Goal: Transaction & Acquisition: Obtain resource

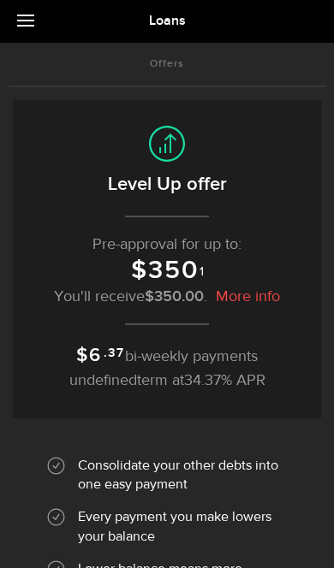
click at [44, 28] on link at bounding box center [30, 21] width 60 height 43
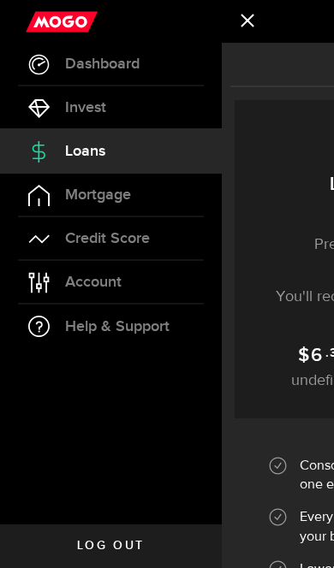
click at [58, 62] on link "Dashboard" at bounding box center [111, 64] width 222 height 43
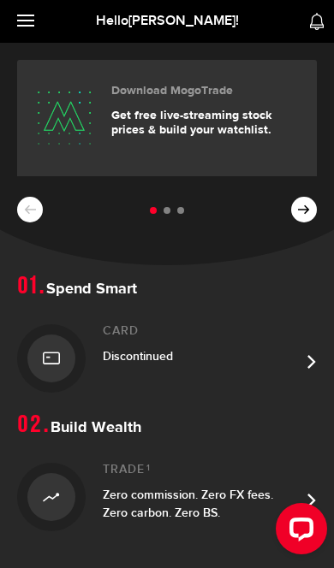
click at [321, 206] on div "Download MogoTrade Get free live-streaming stock prices & build your watchlist.…" at bounding box center [167, 154] width 334 height 222
click at [297, 205] on button at bounding box center [304, 210] width 26 height 26
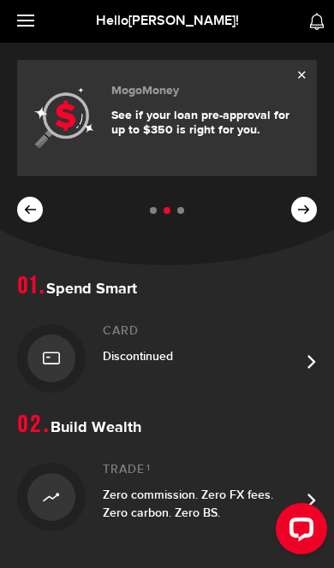
click at [125, 126] on p "See if your loan pre-approval for up to $350 is right for you." at bounding box center [207, 123] width 192 height 29
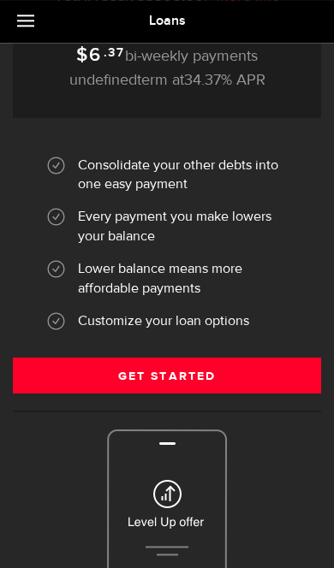
scroll to position [300, 0]
click at [259, 373] on link "Get Started" at bounding box center [167, 376] width 308 height 36
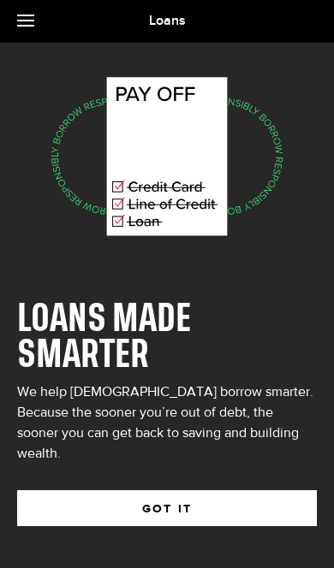
click at [234, 490] on button "GOT IT" at bounding box center [166, 508] width 299 height 36
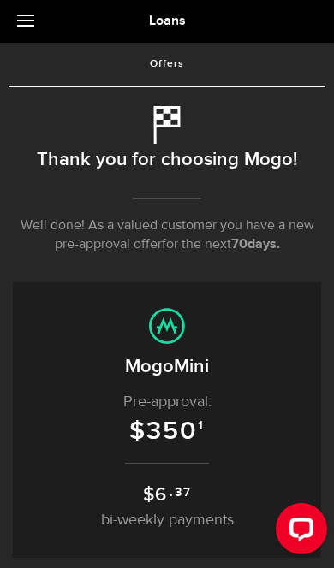
click at [25, 28] on link at bounding box center [30, 21] width 60 height 43
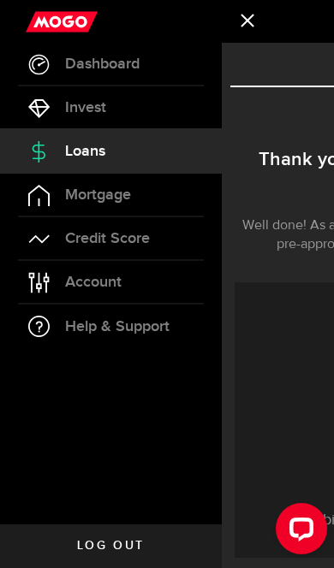
click at [48, 63] on use at bounding box center [39, 64] width 21 height 21
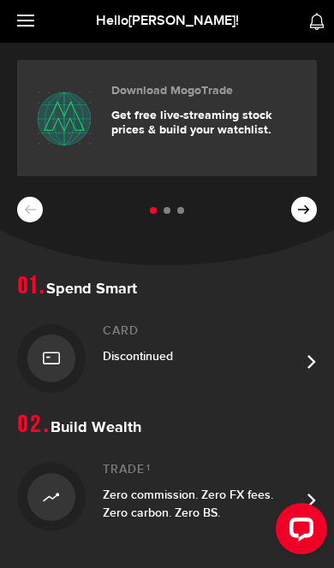
click at [305, 209] on icon at bounding box center [304, 210] width 12 height 12
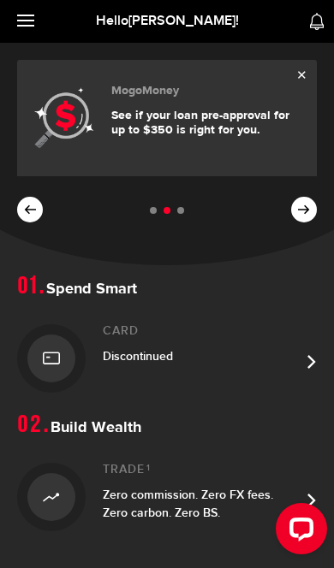
click at [300, 351] on link "Card Discontinued" at bounding box center [166, 359] width 299 height 108
click at [115, 358] on span "Discontinued" at bounding box center [138, 356] width 70 height 15
click at [137, 338] on h2 "Card" at bounding box center [201, 331] width 197 height 15
click at [305, 351] on link "Card Discontinued" at bounding box center [166, 359] width 299 height 108
click at [313, 344] on link "Card Discontinued" at bounding box center [166, 359] width 299 height 108
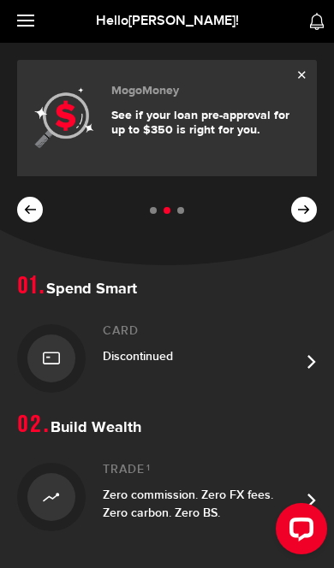
click at [74, 363] on div at bounding box center [51, 358] width 48 height 48
click at [305, 190] on div "Download MogoTrade Get free live-streaming stock prices & build your watchlist.…" at bounding box center [167, 154] width 334 height 222
click at [306, 203] on button at bounding box center [304, 210] width 26 height 26
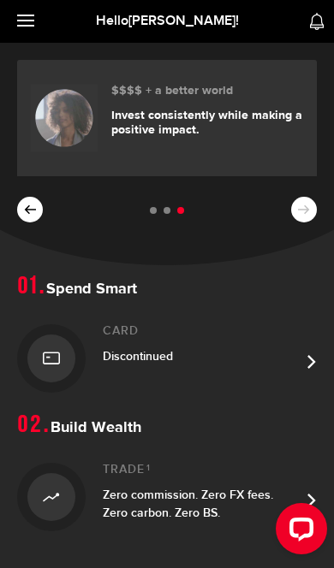
click at [33, 198] on button at bounding box center [30, 210] width 26 height 26
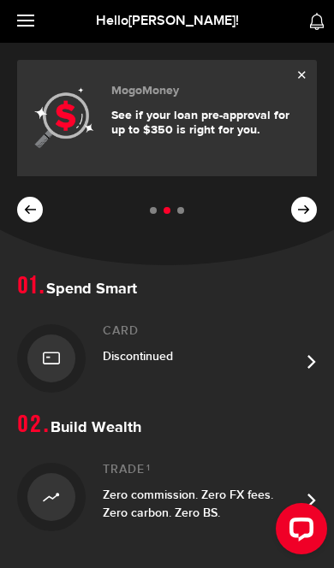
click at [40, 201] on button at bounding box center [30, 210] width 26 height 26
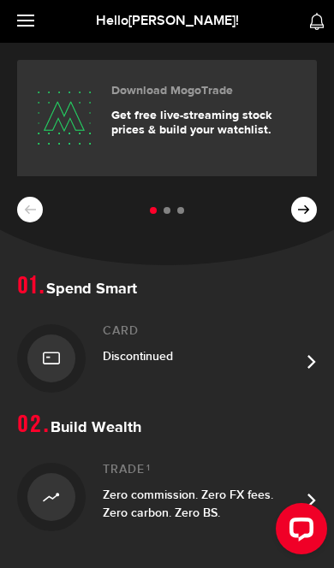
click at [33, 24] on link at bounding box center [30, 21] width 60 height 43
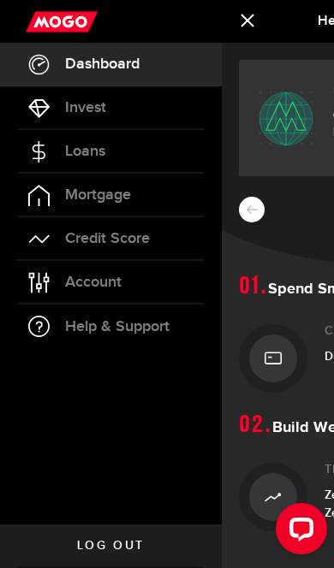
click at [38, 149] on icon at bounding box center [38, 151] width 21 height 21
